Goal: Task Accomplishment & Management: Manage account settings

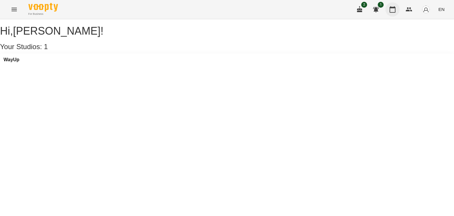
click at [394, 12] on icon "button" at bounding box center [393, 9] width 6 height 7
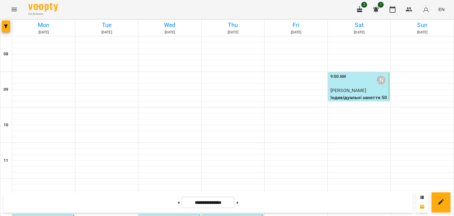
scroll to position [325, 0]
click at [238, 201] on button at bounding box center [237, 202] width 1 height 13
type input "**********"
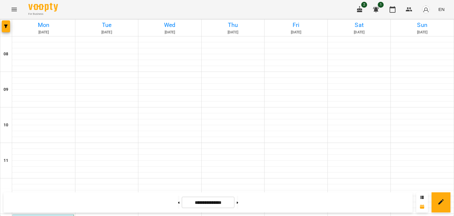
scroll to position [207, 0]
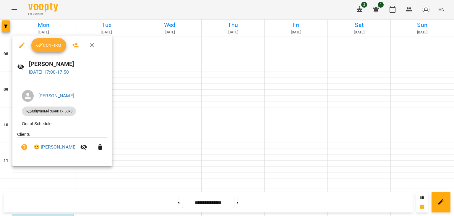
click at [47, 43] on span "Confirm" at bounding box center [48, 45] width 25 height 7
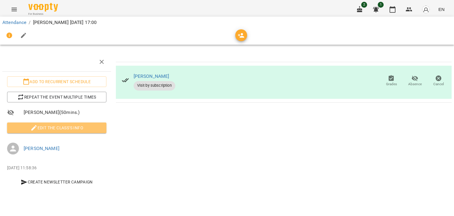
click at [73, 128] on span "Edit the class's Info" at bounding box center [57, 127] width 90 height 7
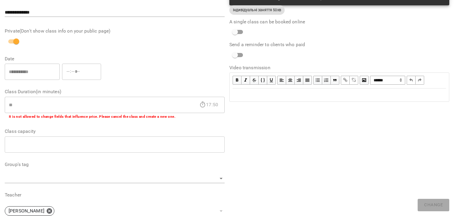
scroll to position [177, 0]
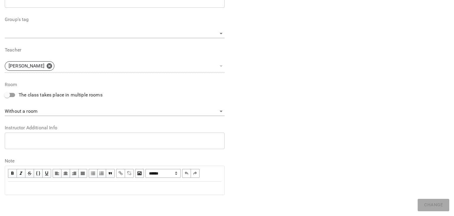
click at [67, 186] on div "Edit text" at bounding box center [115, 188] width 214 height 7
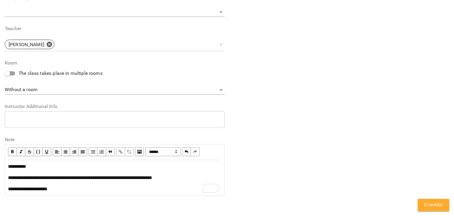
scroll to position [224, 0]
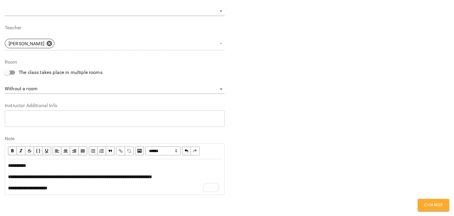
click at [430, 203] on span "Change" at bounding box center [433, 205] width 19 height 8
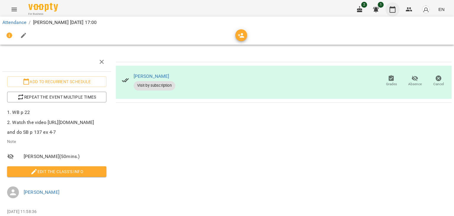
click at [395, 10] on icon "button" at bounding box center [393, 9] width 6 height 7
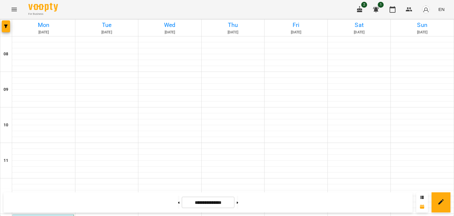
scroll to position [237, 0]
